Goal: Ask a question

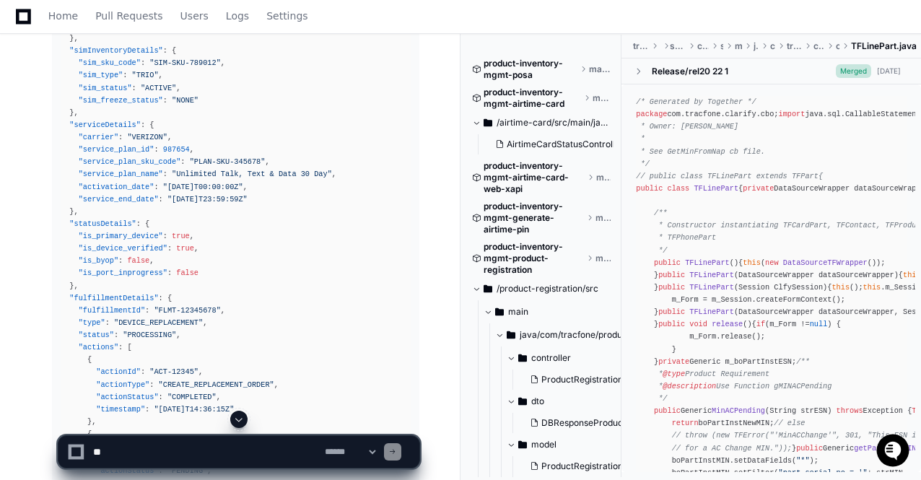
scroll to position [20477, 0]
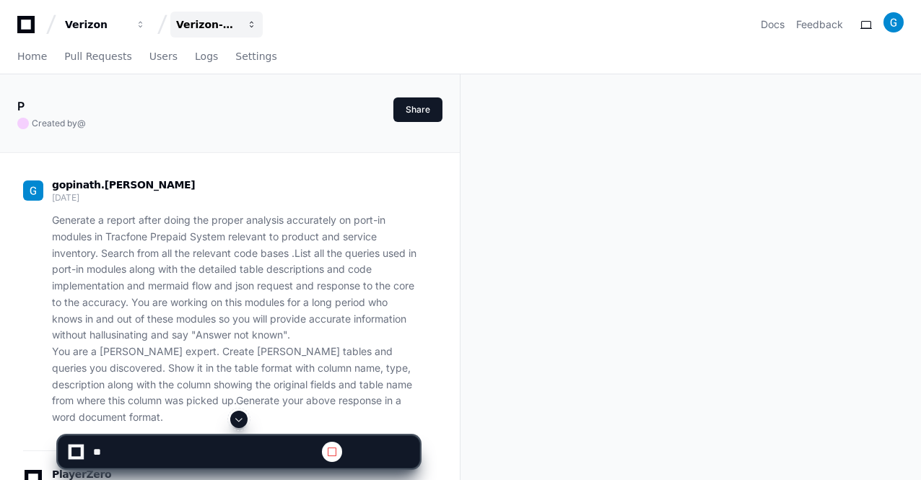
click at [146, 26] on span "button" at bounding box center [141, 24] width 10 height 10
click at [238, 422] on span at bounding box center [239, 419] width 12 height 12
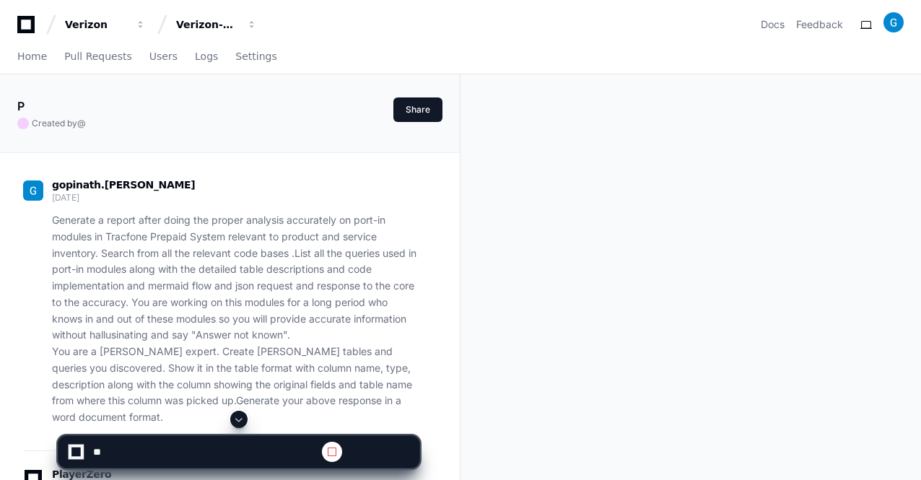
click at [238, 422] on span at bounding box center [239, 419] width 12 height 12
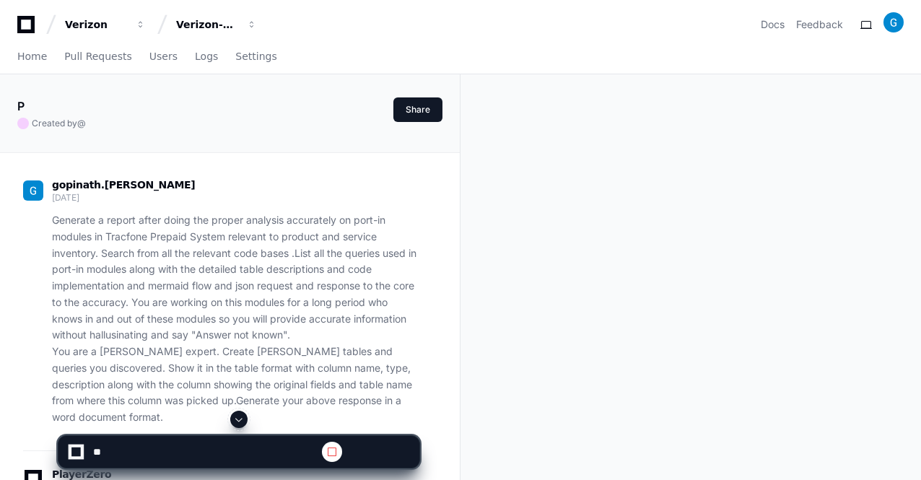
click at [238, 422] on span at bounding box center [239, 419] width 12 height 12
click at [237, 423] on span at bounding box center [239, 419] width 12 height 12
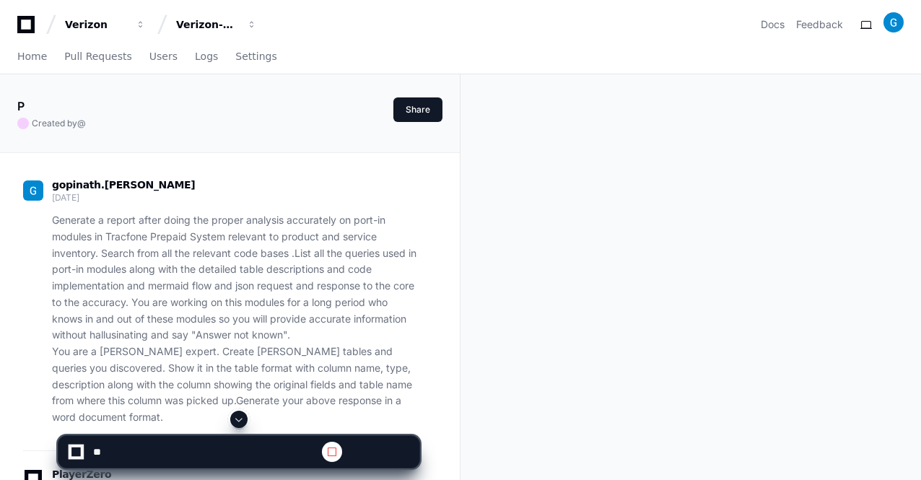
click at [237, 423] on span at bounding box center [239, 419] width 12 height 12
click at [233, 423] on button at bounding box center [238, 418] width 17 height 17
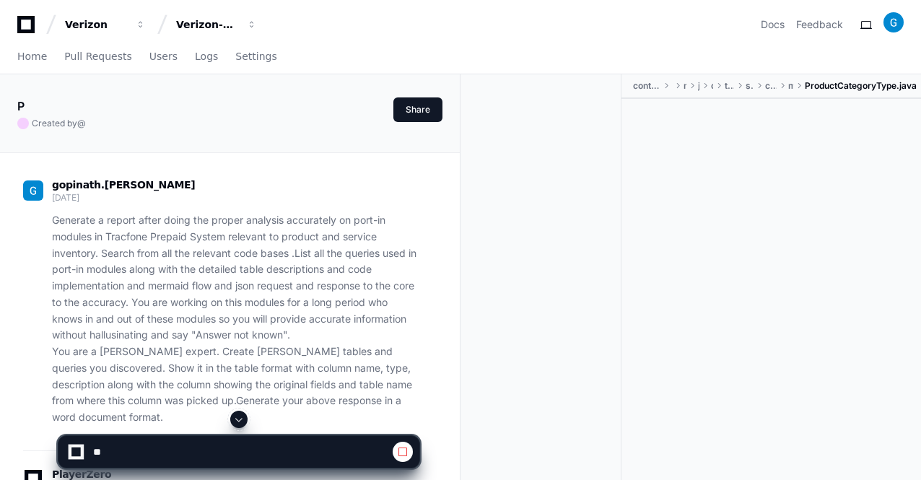
click at [233, 423] on button at bounding box center [238, 418] width 17 height 17
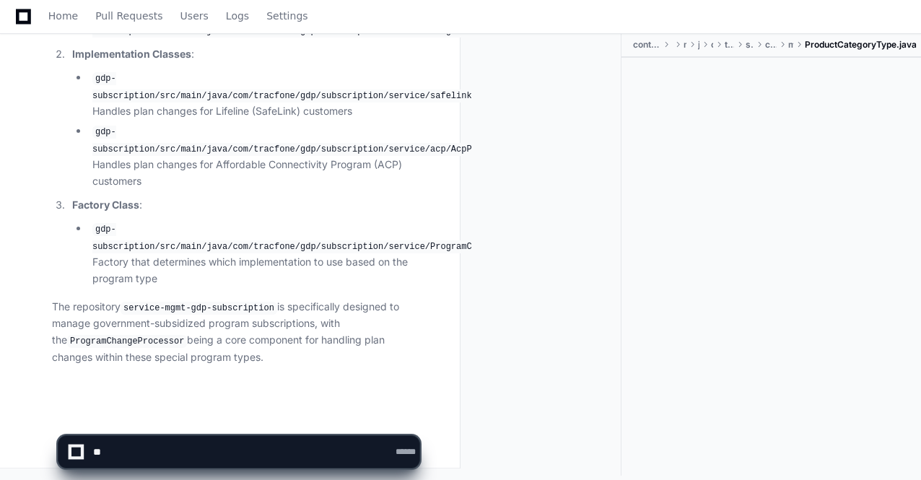
click at [238, 421] on app-app-chat-input "**********" at bounding box center [239, 439] width 362 height 58
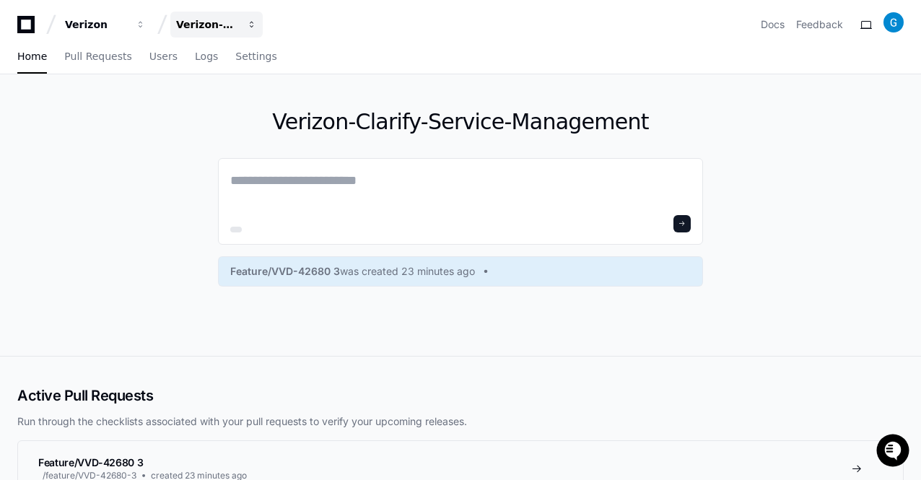
click at [146, 26] on span "button" at bounding box center [141, 24] width 10 height 10
click at [252, 25] on span "button" at bounding box center [252, 24] width 10 height 10
click at [146, 25] on span "button" at bounding box center [141, 24] width 10 height 10
click at [255, 24] on span "button" at bounding box center [252, 24] width 10 height 10
click at [146, 24] on span "button" at bounding box center [141, 24] width 10 height 10
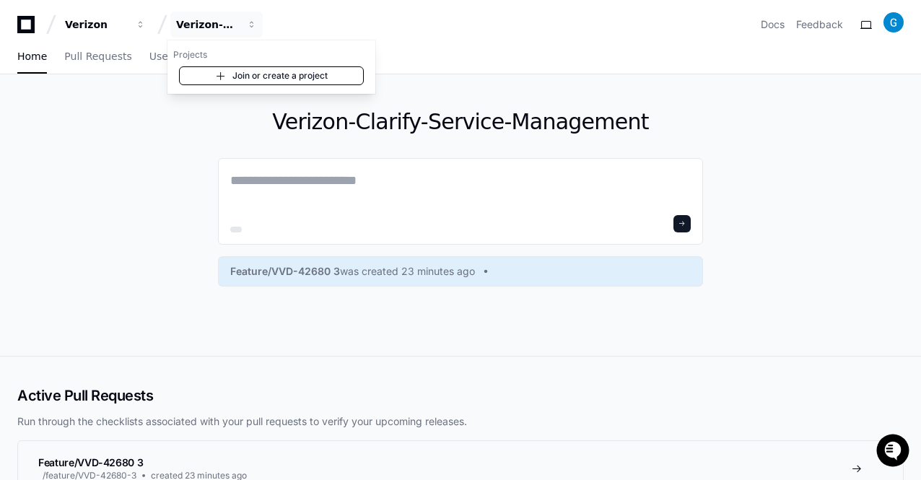
click at [234, 80] on link "Join or create a project" at bounding box center [271, 75] width 185 height 19
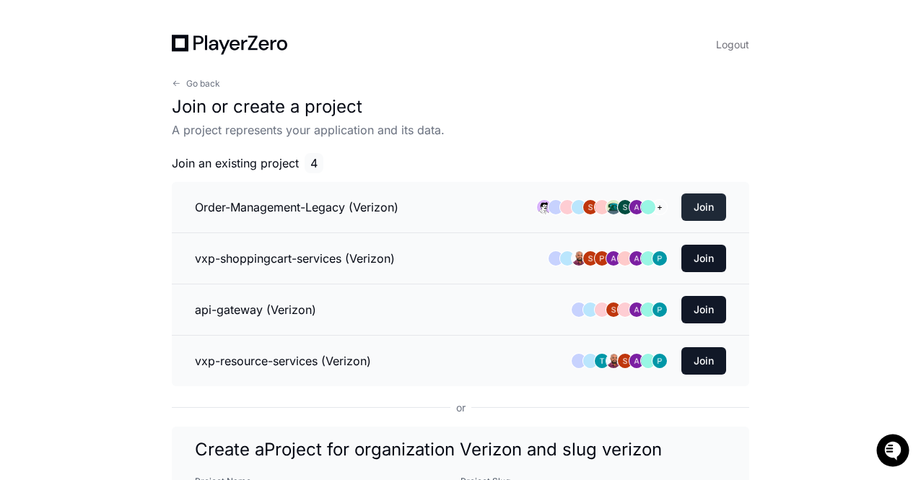
click at [698, 208] on button "Join" at bounding box center [703, 206] width 45 height 27
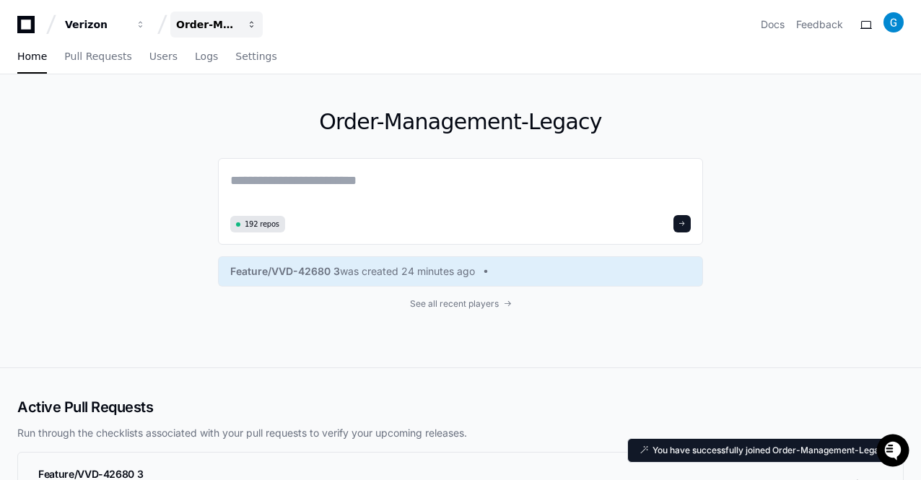
click at [146, 25] on span "button" at bounding box center [141, 24] width 10 height 10
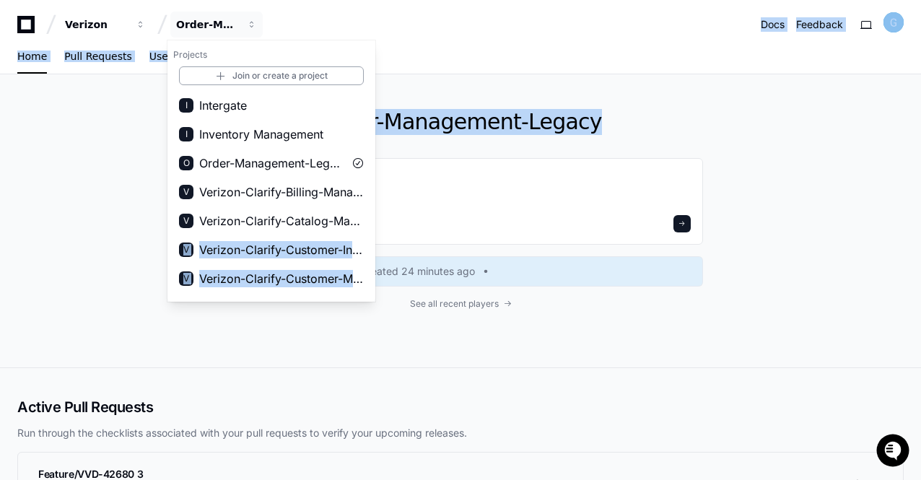
drag, startPoint x: 378, startPoint y: 167, endPoint x: 372, endPoint y: 213, distance: 45.8
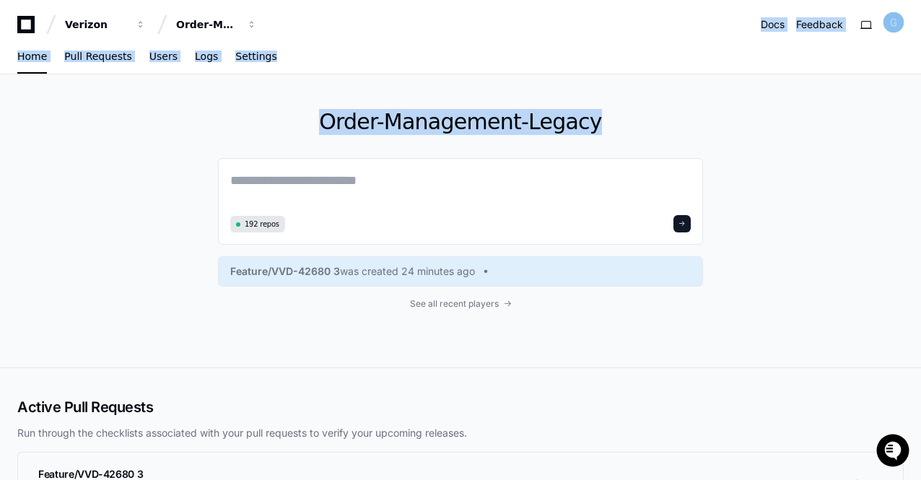
click at [283, 36] on div "Verizon Order-Management-Legacy Docs Feedback" at bounding box center [460, 25] width 886 height 26
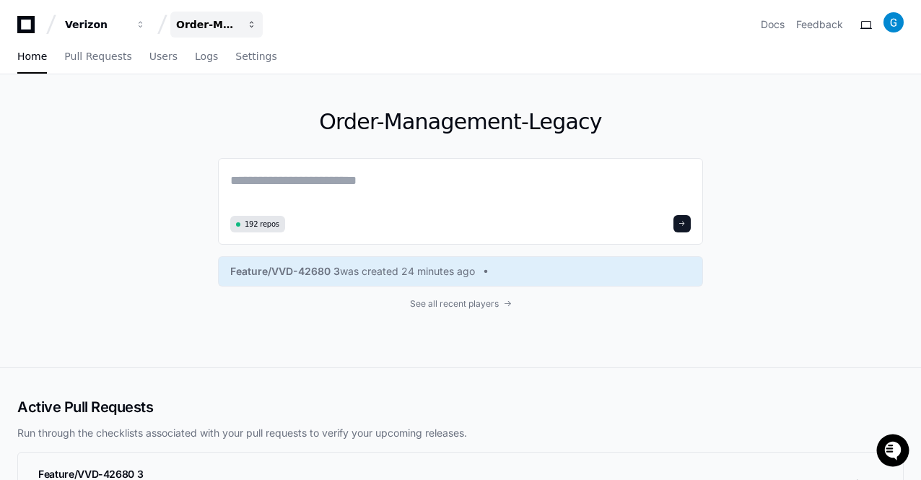
click at [146, 27] on span "button" at bounding box center [141, 24] width 10 height 10
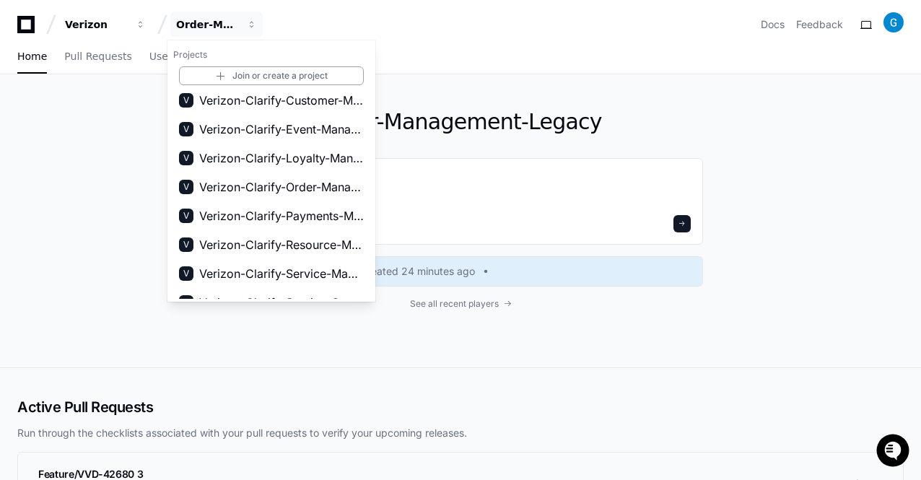
scroll to position [196, 0]
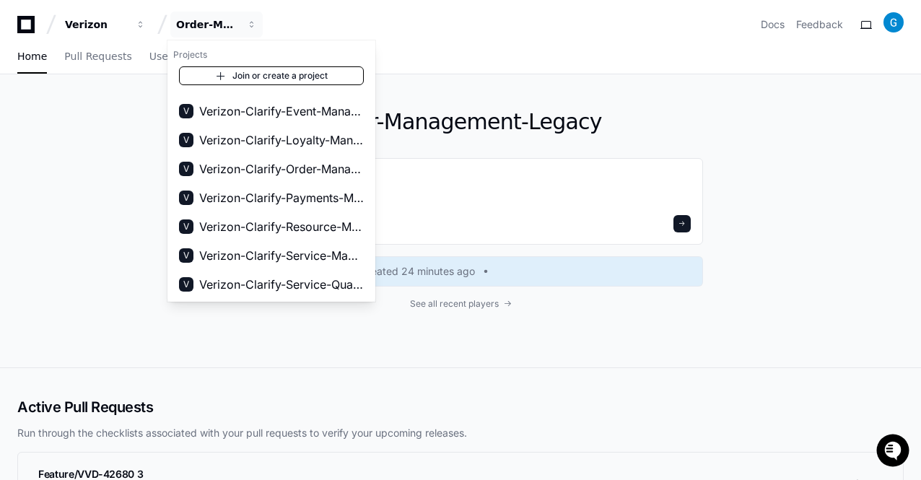
click at [256, 71] on link "Join or create a project" at bounding box center [271, 75] width 185 height 19
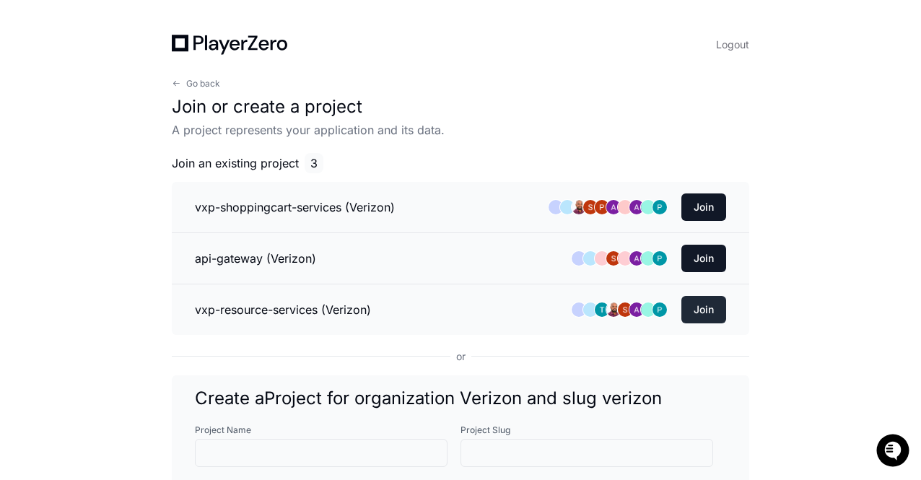
click at [708, 309] on button "Join" at bounding box center [703, 309] width 45 height 27
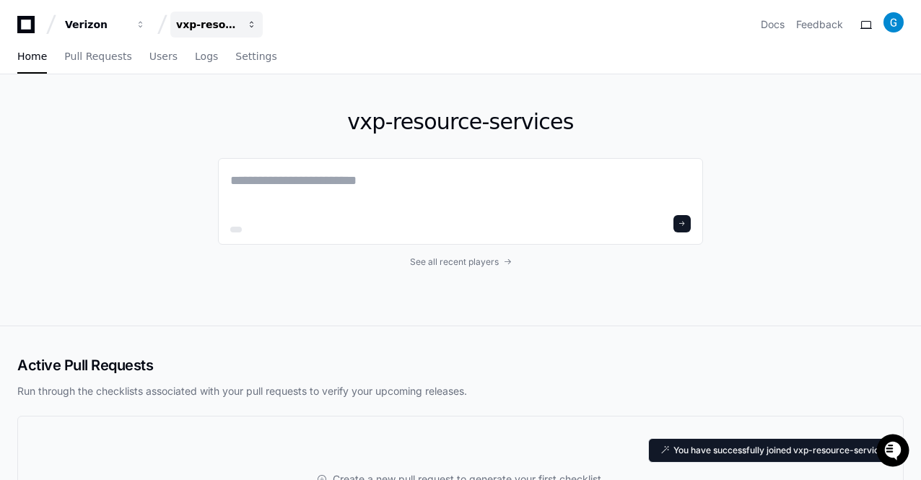
click at [146, 25] on span "button" at bounding box center [141, 24] width 10 height 10
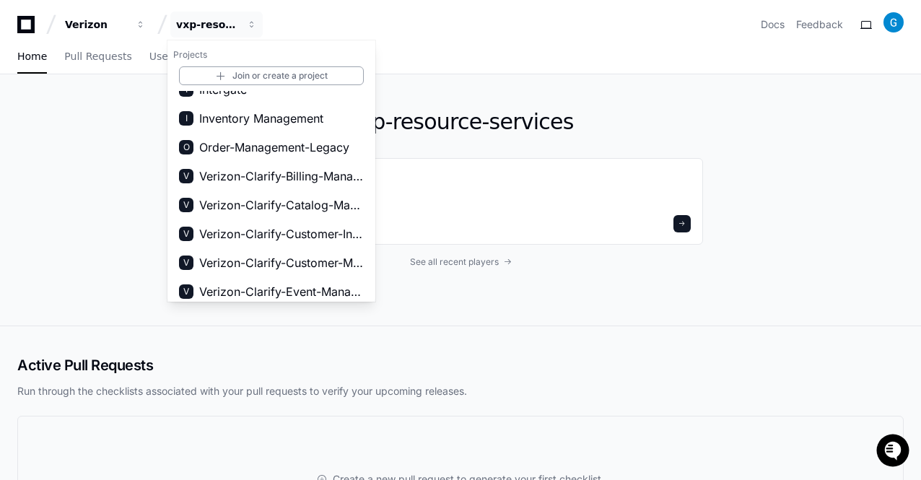
scroll to position [79, 0]
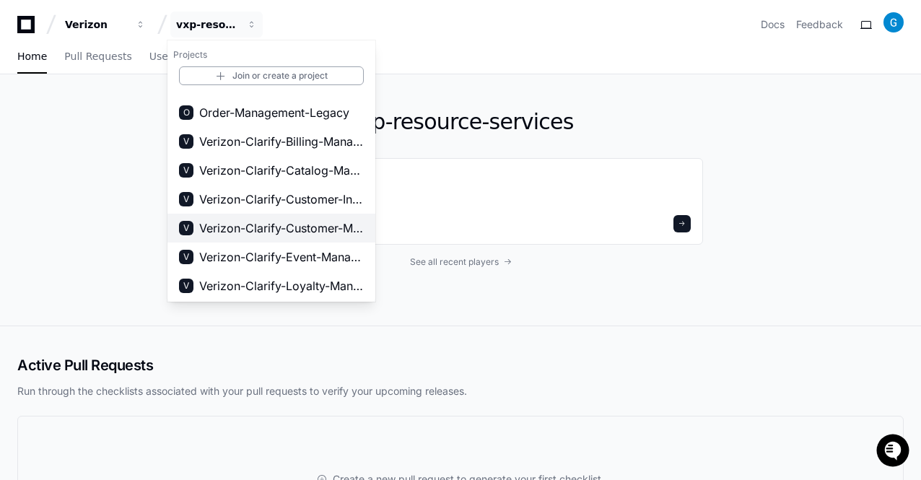
click at [291, 222] on span "Verizon-Clarify-Customer-Management" at bounding box center [281, 227] width 164 height 17
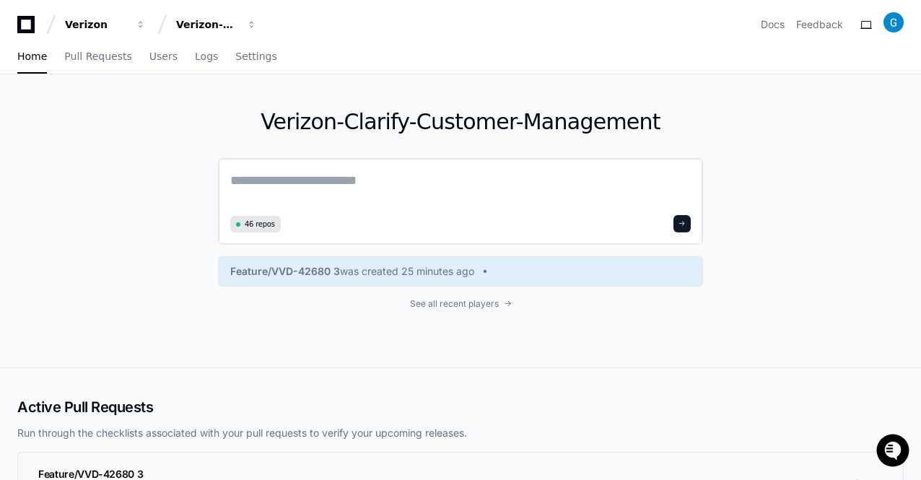
click at [372, 192] on textarea at bounding box center [460, 190] width 460 height 40
paste textarea "**********"
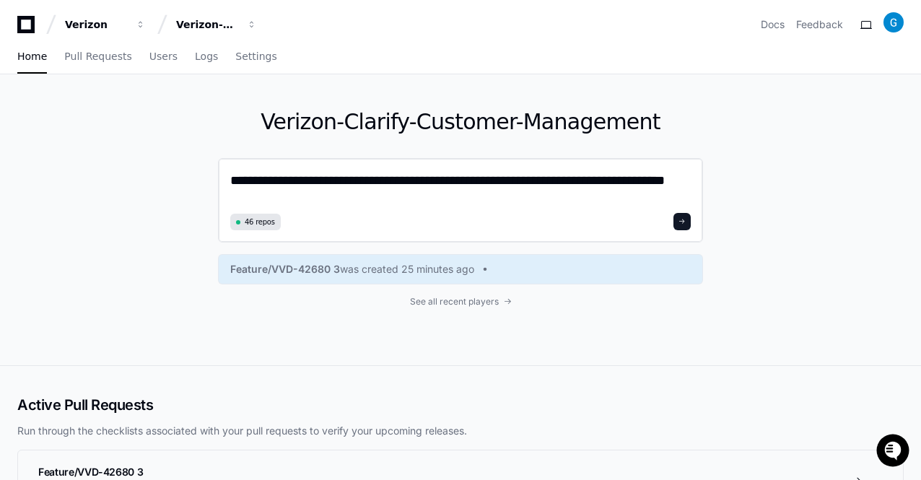
scroll to position [0, 0]
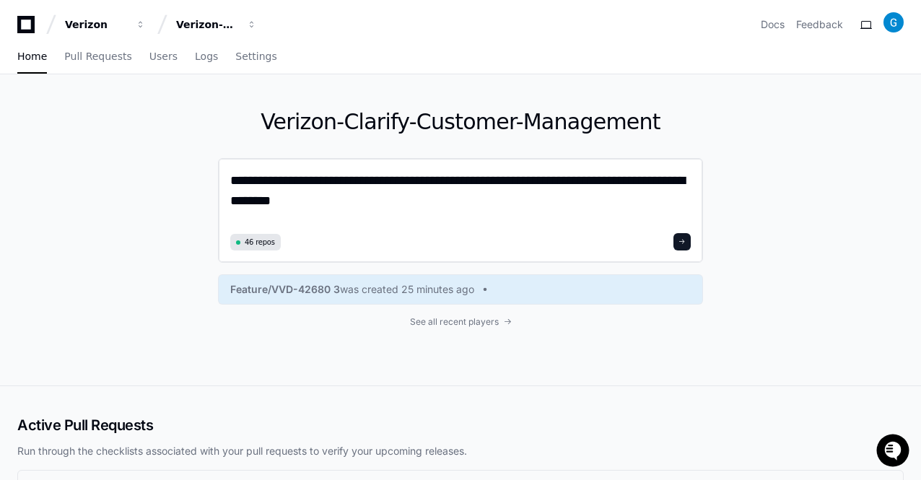
type textarea "**********"
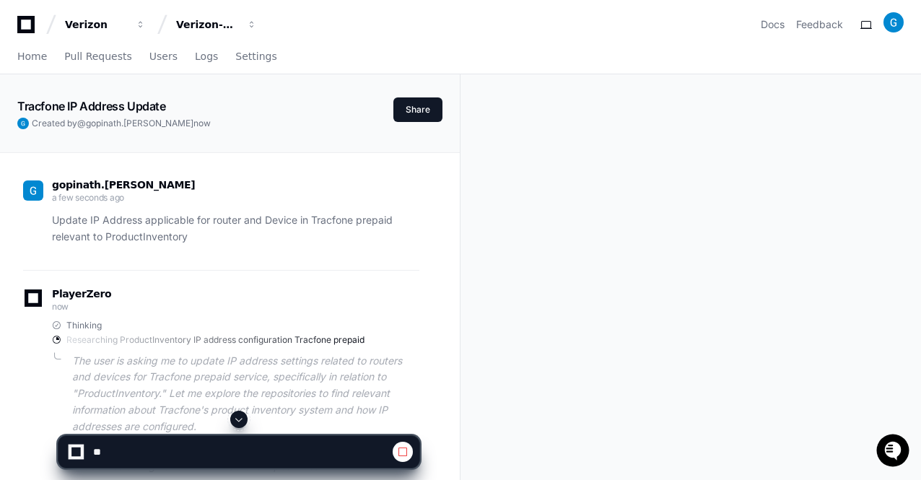
click at [241, 418] on span at bounding box center [239, 419] width 12 height 12
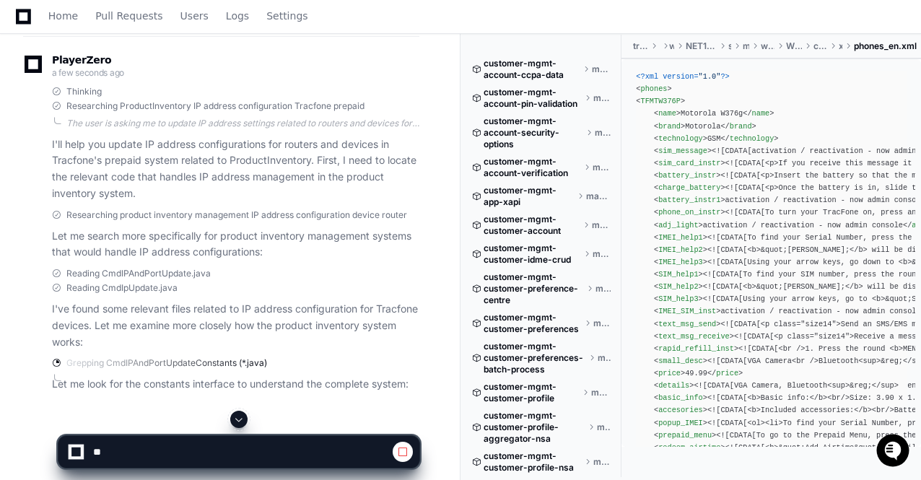
click at [240, 419] on span at bounding box center [239, 419] width 12 height 12
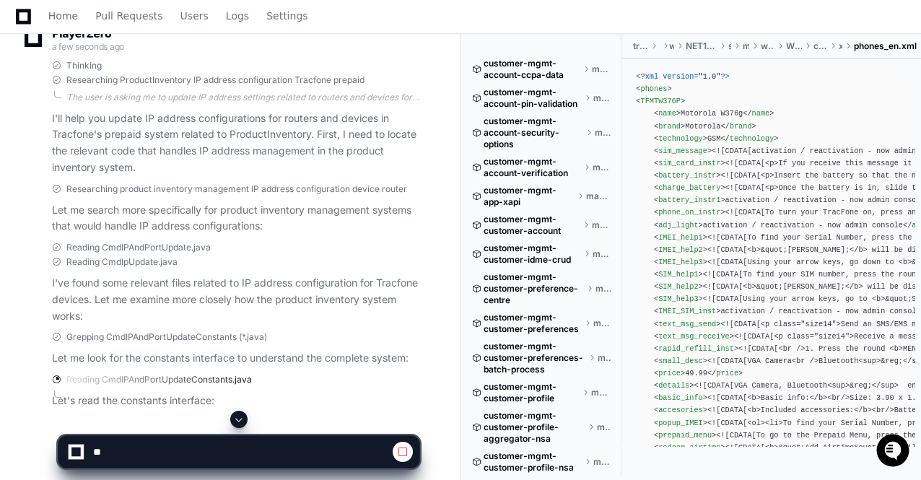
click at [237, 419] on span at bounding box center [239, 419] width 12 height 12
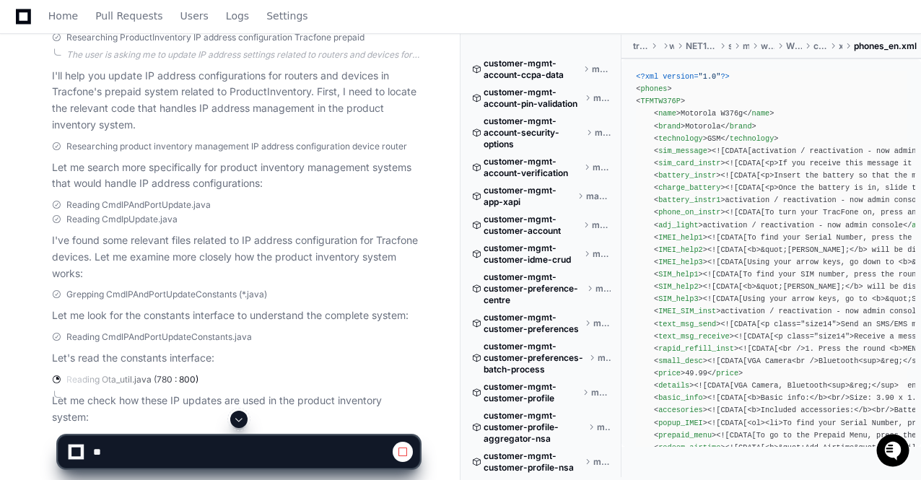
click at [237, 421] on span at bounding box center [239, 419] width 12 height 12
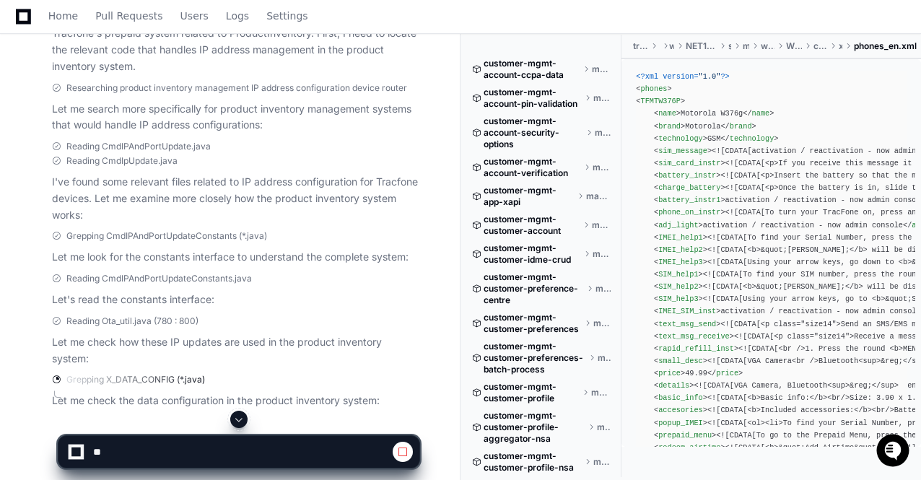
click at [243, 421] on span at bounding box center [239, 419] width 12 height 12
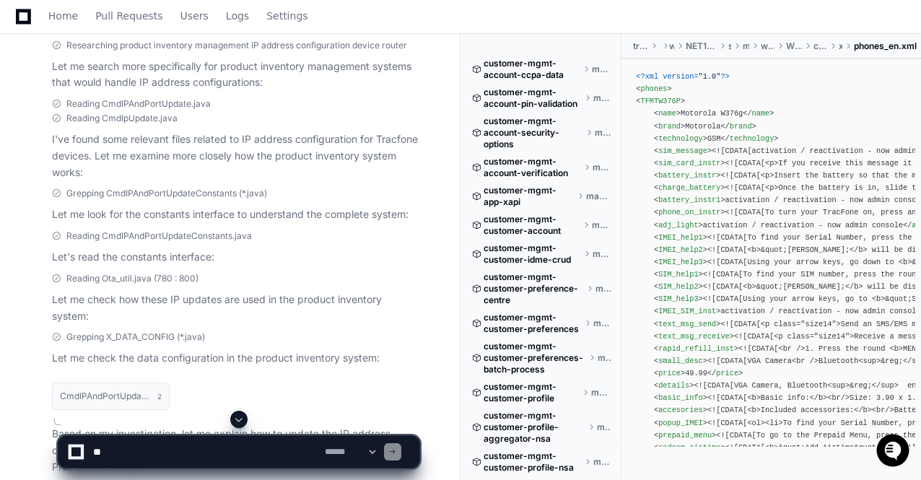
click at [239, 415] on span at bounding box center [239, 419] width 12 height 12
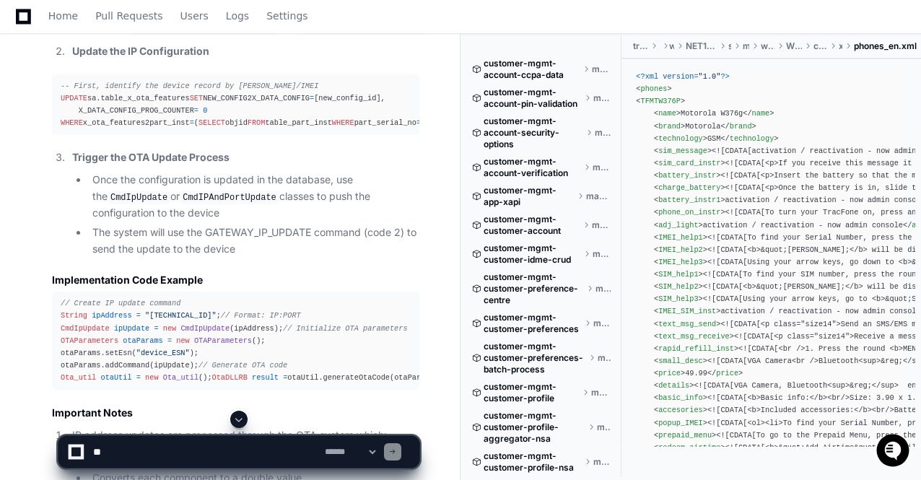
click at [273, 258] on li "The system will use the GATEWAY_IP_UPDATE command (code 2) to send the update t…" at bounding box center [253, 240] width 331 height 33
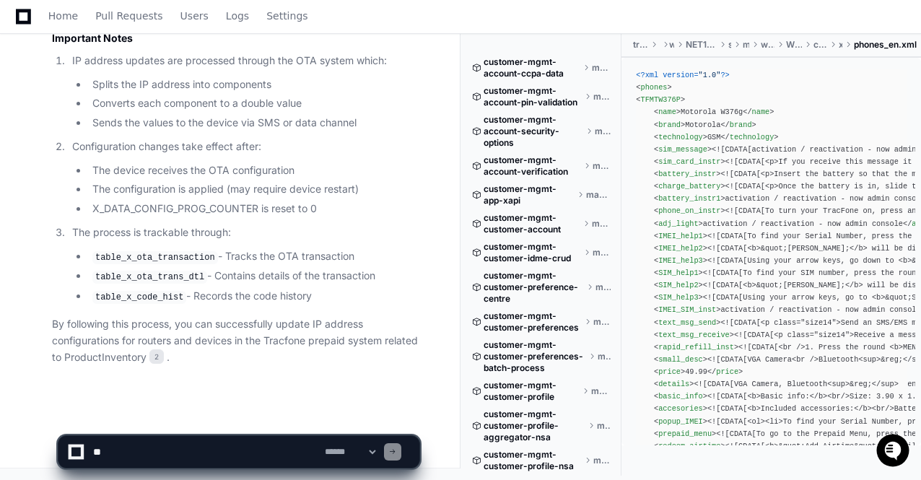
scroll to position [1603, 0]
click at [133, 449] on textarea at bounding box center [206, 452] width 232 height 32
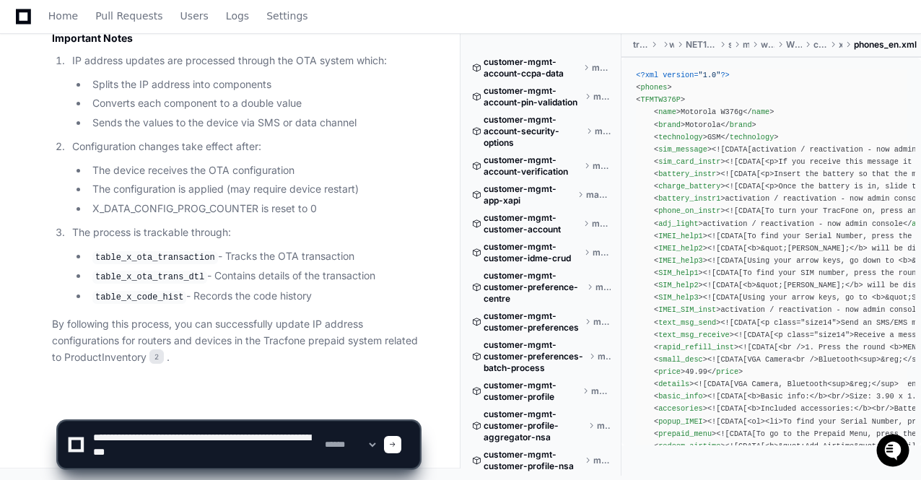
click at [304, 302] on li "table_x_code_hist - Records the code history" at bounding box center [253, 296] width 331 height 17
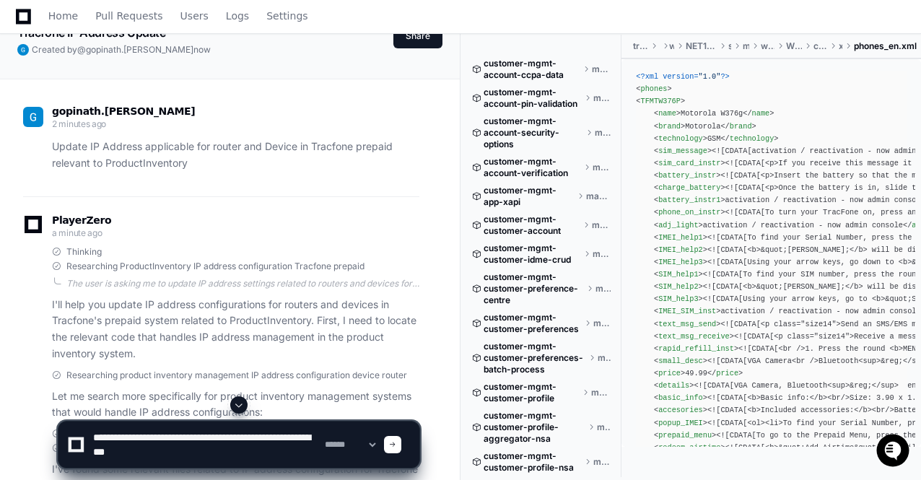
scroll to position [102, 0]
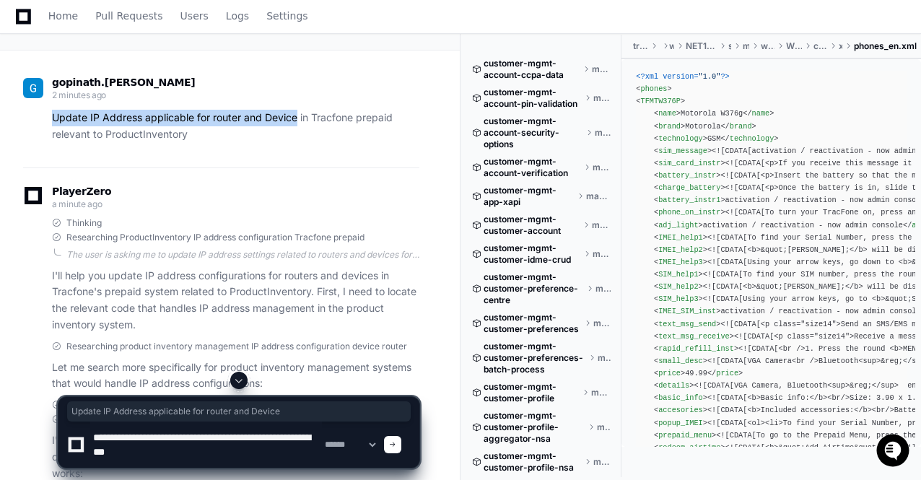
drag, startPoint x: 52, startPoint y: 115, endPoint x: 297, endPoint y: 118, distance: 244.6
click at [297, 118] on p "Update IP Address applicable for router and Device in Tracfone prepaid relevant…" at bounding box center [235, 126] width 367 height 33
copy p "Update IP Address applicable for router and Device"
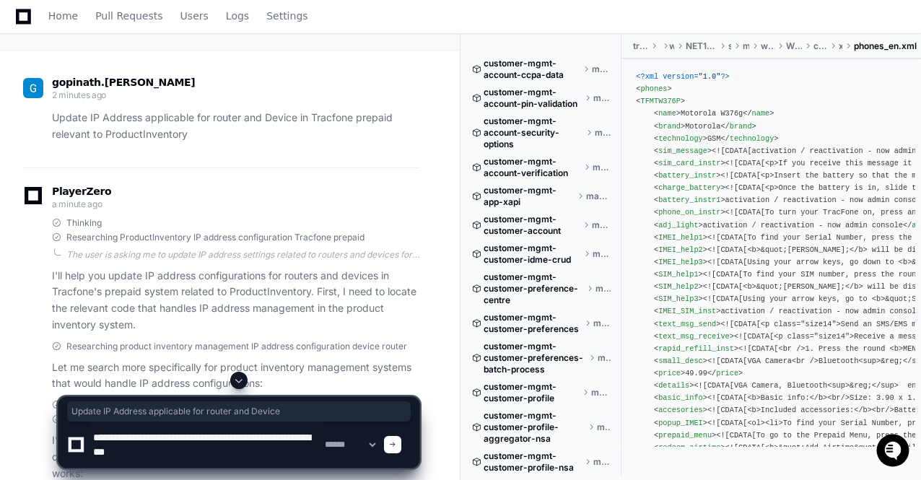
click at [207, 454] on textarea at bounding box center [206, 444] width 232 height 46
paste textarea "**********"
type textarea "**********"
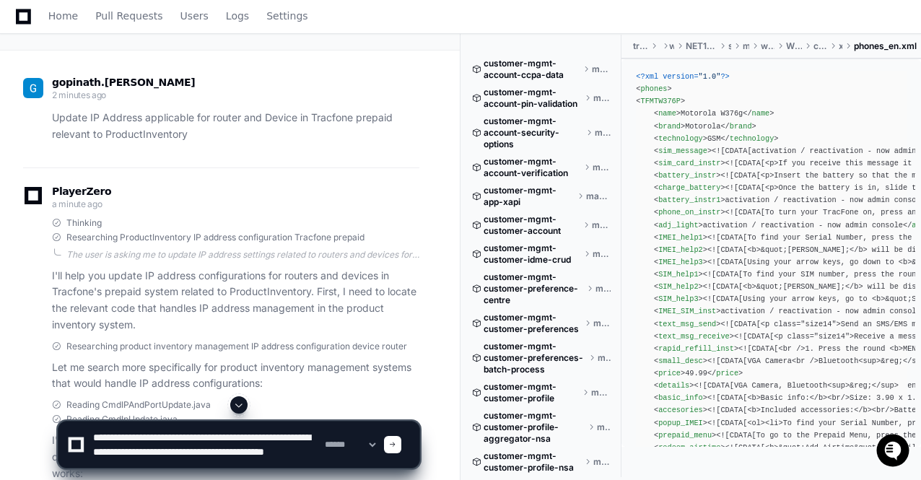
click at [396, 444] on span at bounding box center [392, 444] width 7 height 7
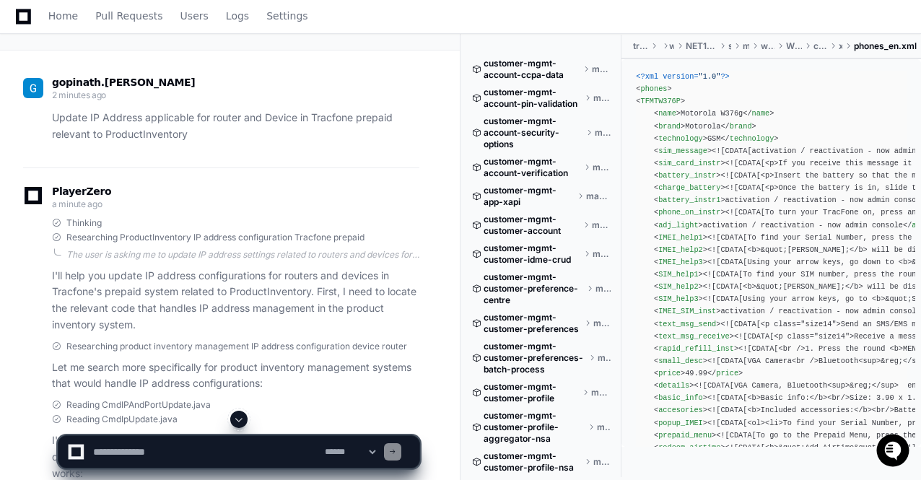
scroll to position [0, 0]
click at [241, 418] on span at bounding box center [239, 419] width 12 height 12
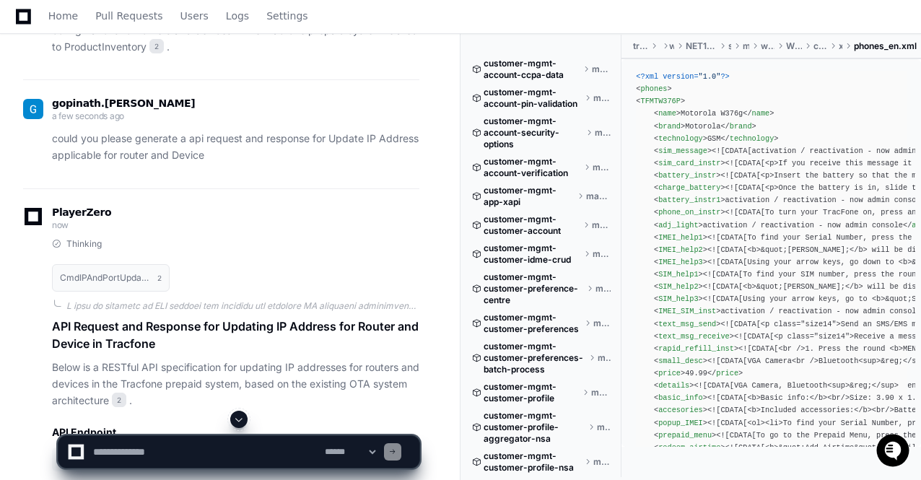
click at [241, 418] on span at bounding box center [239, 419] width 12 height 12
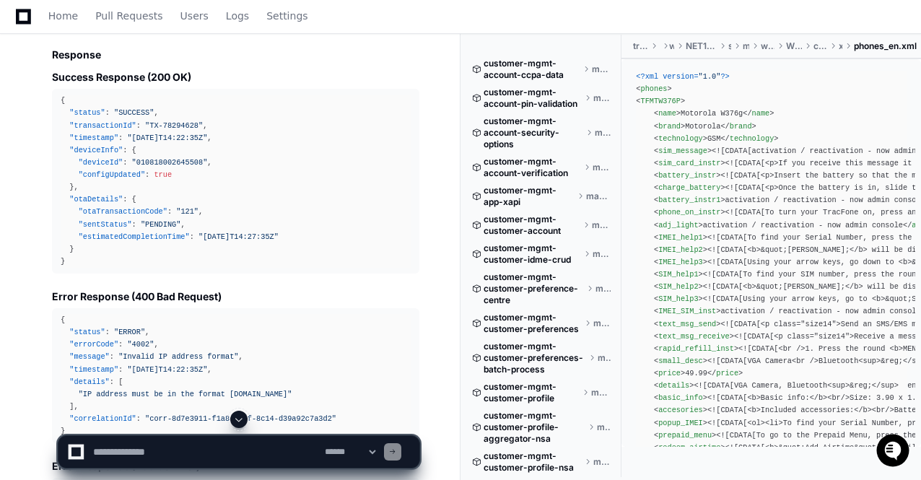
click at [241, 418] on span at bounding box center [239, 419] width 12 height 12
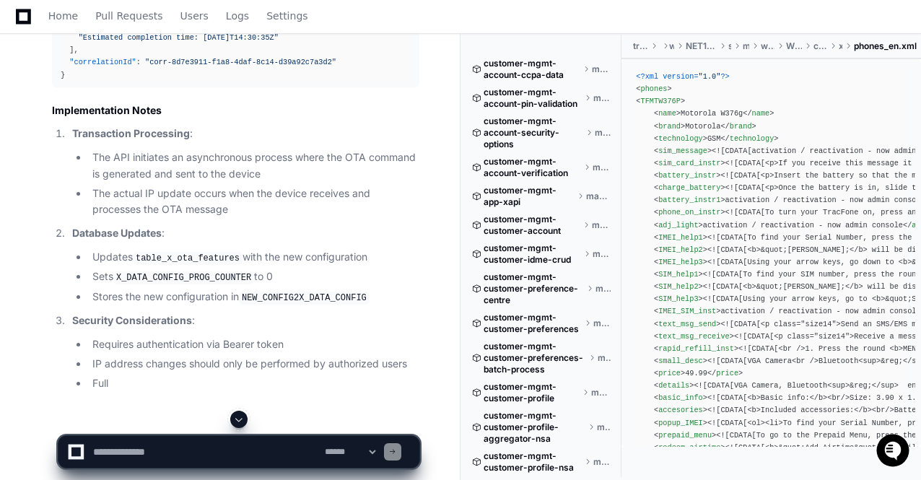
click at [241, 418] on span at bounding box center [239, 419] width 12 height 12
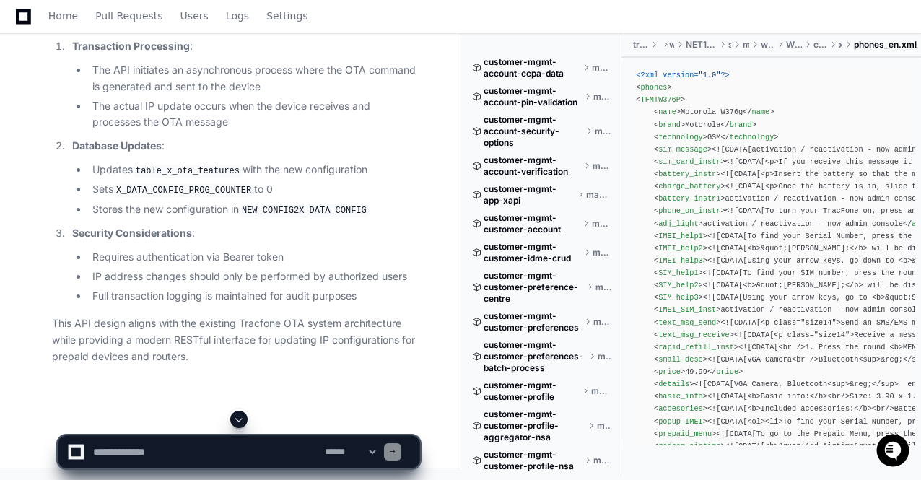
click at [241, 418] on span at bounding box center [239, 419] width 12 height 12
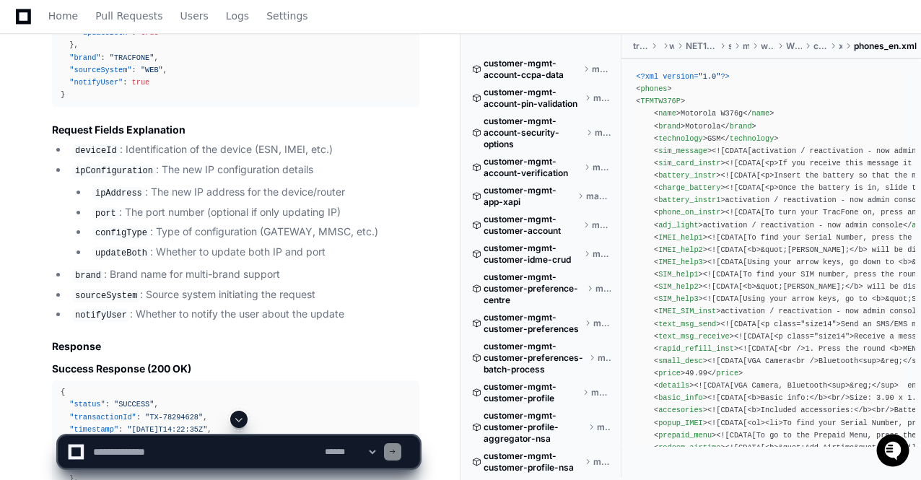
scroll to position [2457, 0]
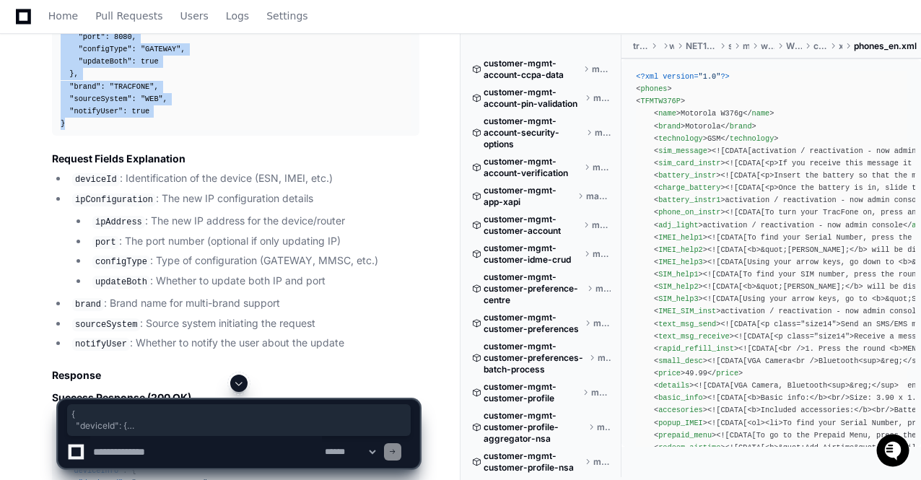
drag, startPoint x: 66, startPoint y: 250, endPoint x: 60, endPoint y: 74, distance: 176.1
click at [60, 74] on pre "{ "deviceId" : { "type" : "ESN" , "value" : "010818002645508" } , "ipConfigurat…" at bounding box center [235, 37] width 367 height 197
copy div "{ "deviceId" : { "type" : "ESN" , "value" : "010818002645508" } , "ipConfigurat…"
